Goal: Transaction & Acquisition: Subscribe to service/newsletter

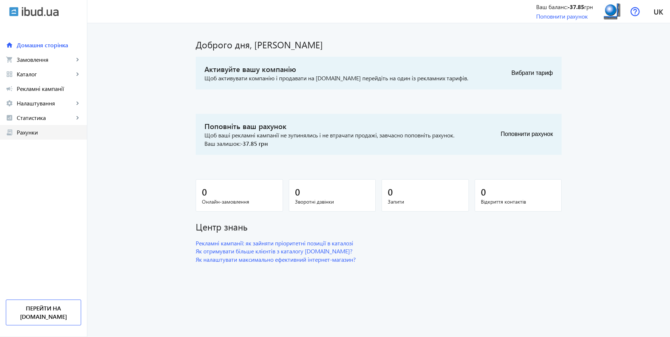
click at [39, 132] on span "Рахунки" at bounding box center [49, 132] width 64 height 7
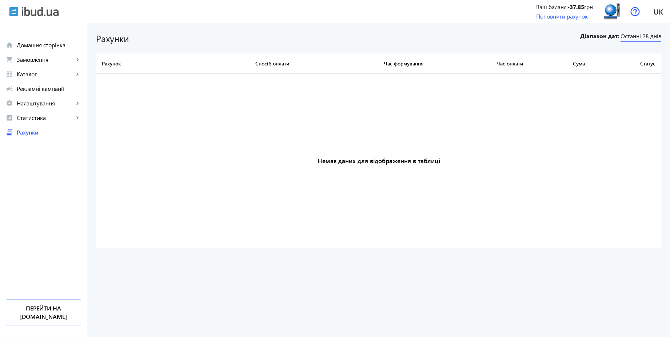
click at [638, 33] on span "Останні 28 днів" at bounding box center [641, 37] width 41 height 10
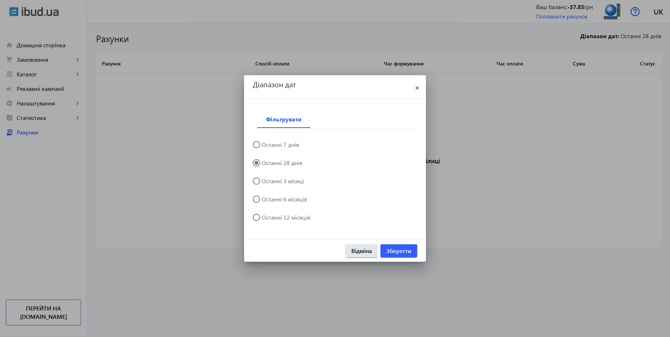
click at [297, 216] on label "Останні 12 місяців" at bounding box center [285, 218] width 50 height 6
click at [267, 216] on input "Останні 12 місяців" at bounding box center [260, 221] width 15 height 15
radio input "true"
click at [400, 251] on span "Зберегти" at bounding box center [398, 251] width 25 height 8
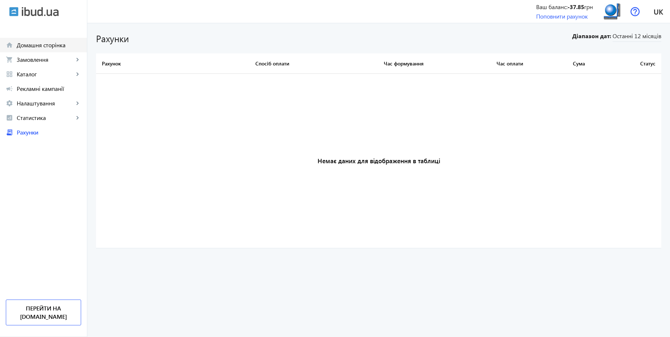
click at [63, 44] on span "Домашня сторінка" at bounding box center [49, 44] width 64 height 7
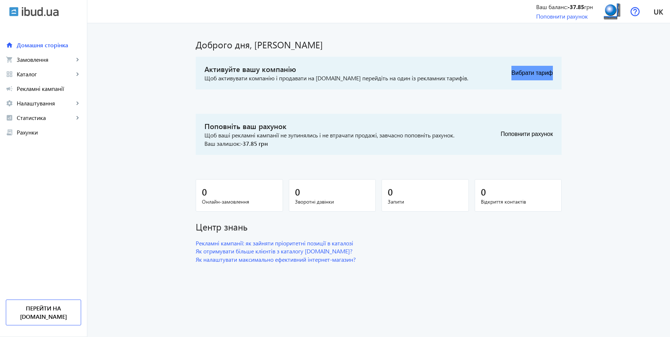
click at [524, 71] on button "Вибрати тариф" at bounding box center [532, 73] width 41 height 15
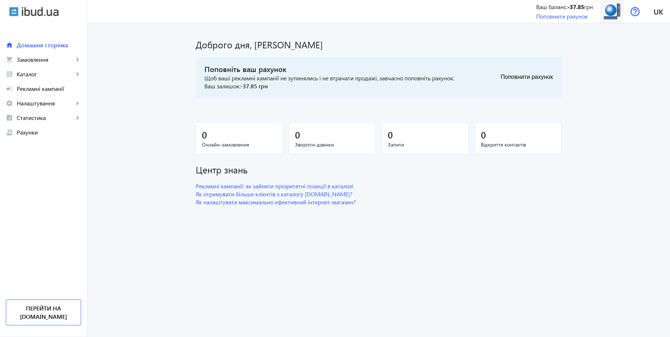
click at [613, 15] on img at bounding box center [612, 11] width 16 height 16
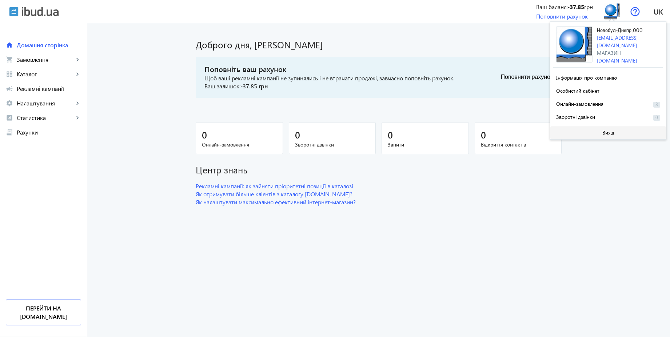
click at [600, 129] on span at bounding box center [609, 132] width 116 height 17
